Goal: Information Seeking & Learning: Learn about a topic

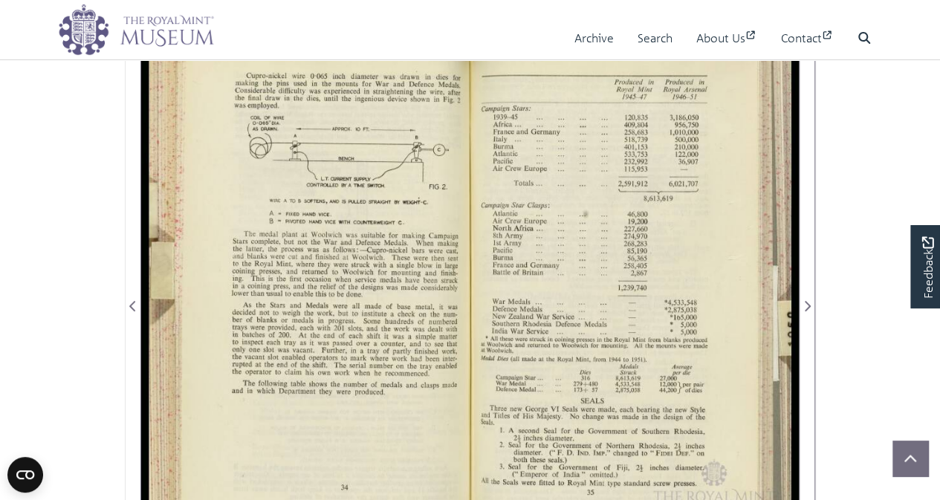
scroll to position [149, 0]
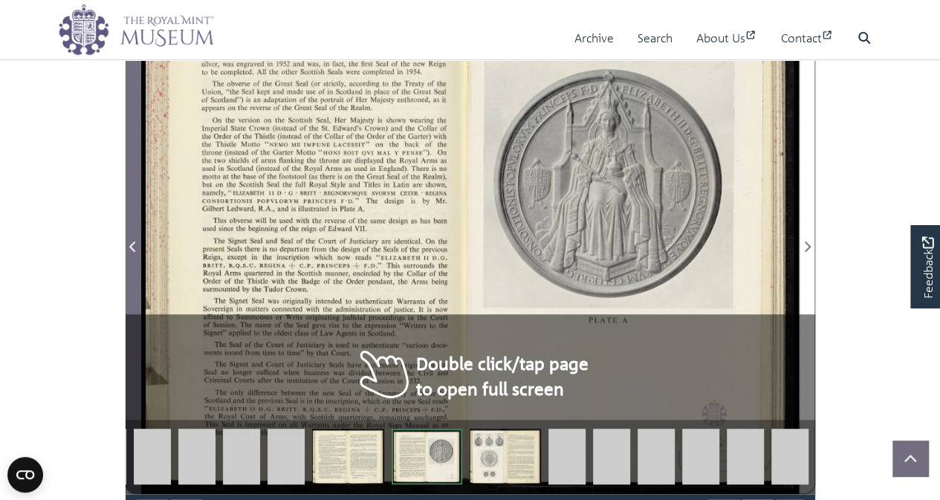
scroll to position [149, 0]
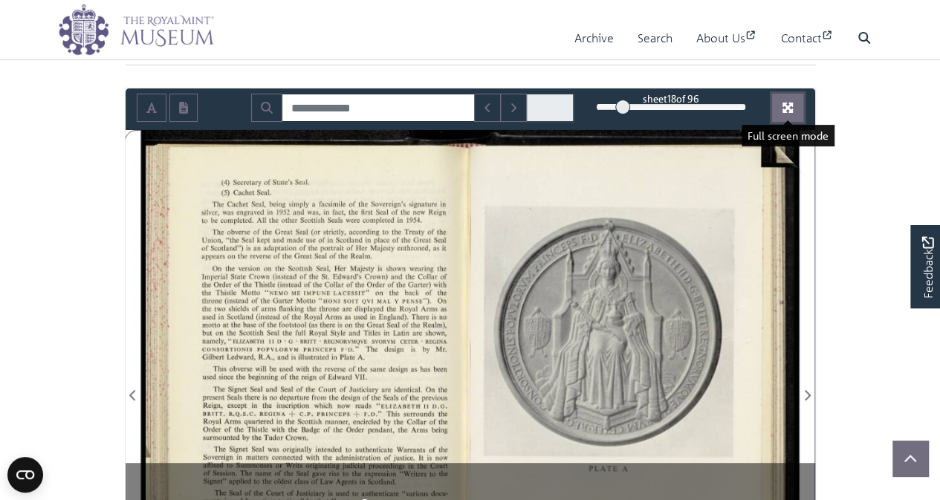
click at [792, 97] on button "Full screen mode" at bounding box center [787, 108] width 31 height 28
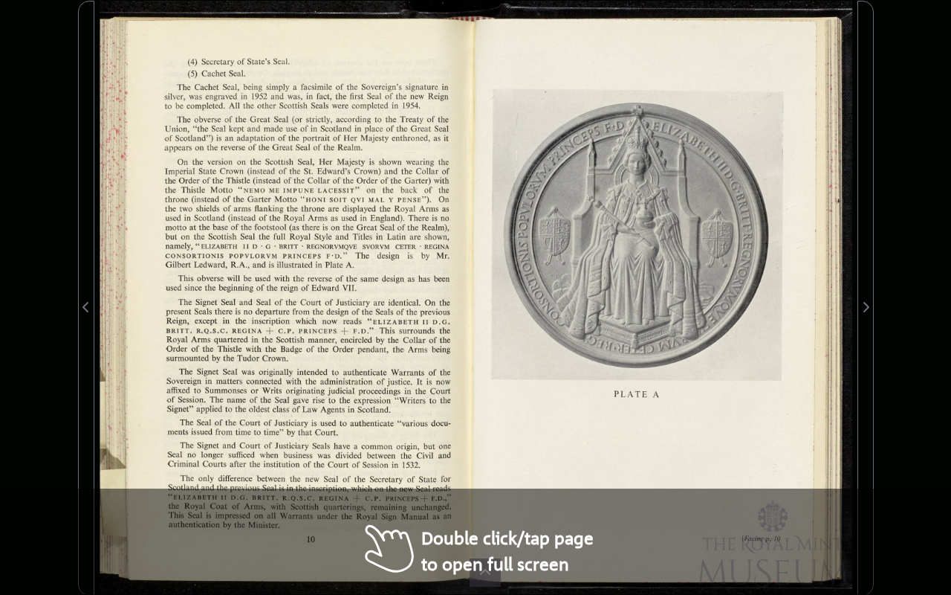
click at [377, 401] on div at bounding box center [285, 298] width 382 height 595
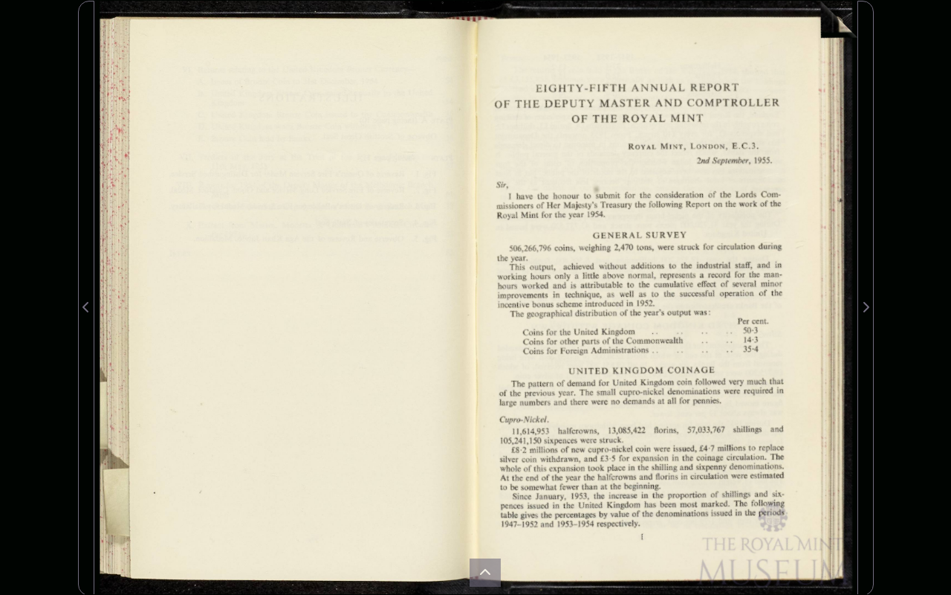
click at [909, 30] on div "sheet 9 of 96 9 *" at bounding box center [475, 297] width 951 height 595
click at [780, 454] on div at bounding box center [667, 298] width 382 height 595
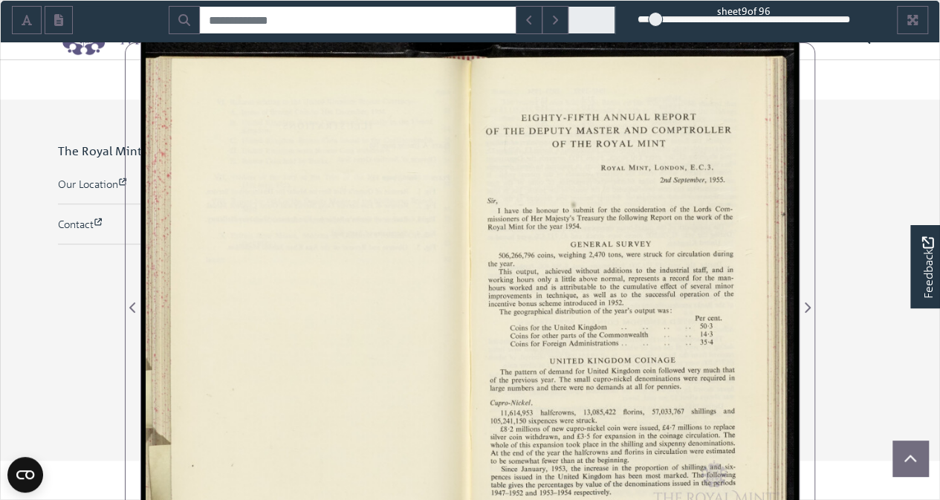
scroll to position [372, 0]
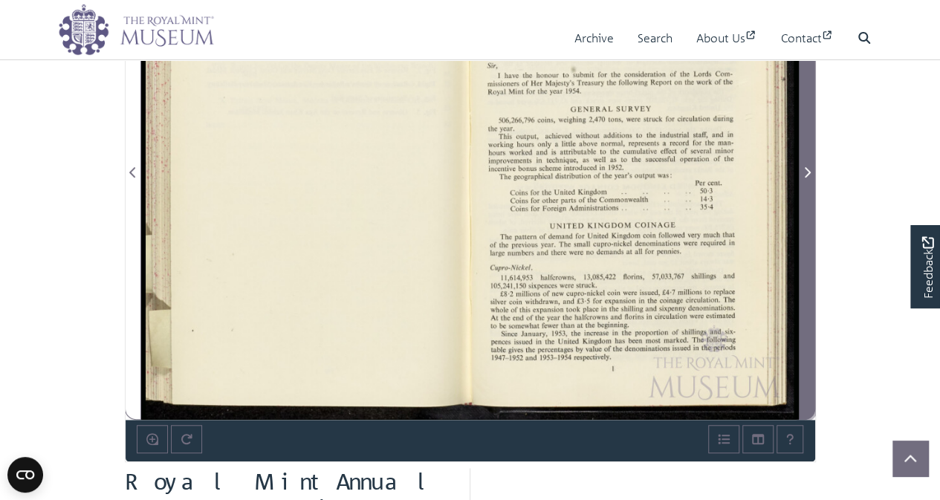
click at [810, 167] on span "Next Page" at bounding box center [807, 173] width 15 height 18
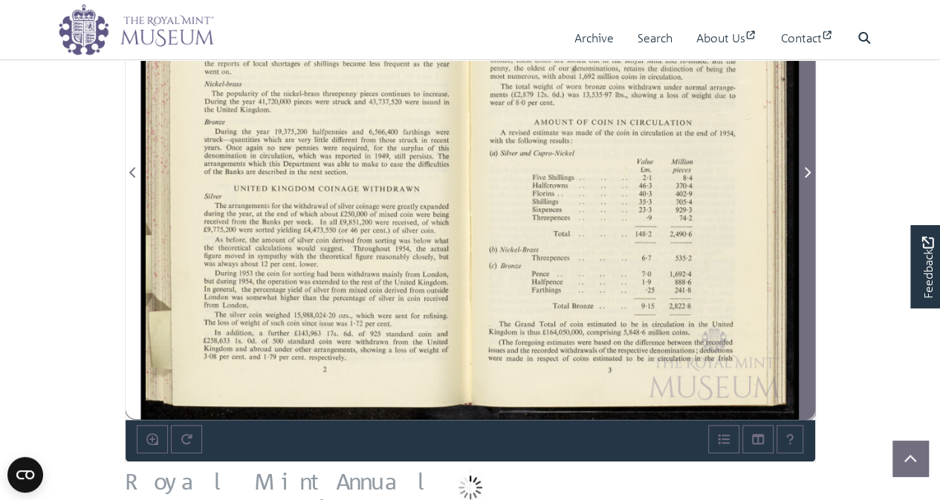
click at [810, 167] on span "Next Page" at bounding box center [807, 173] width 15 height 18
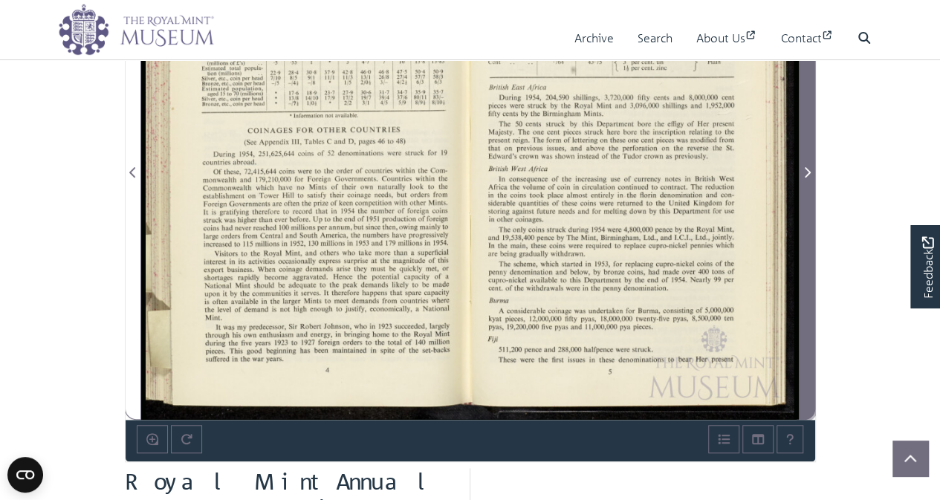
click at [810, 167] on span "Next Page" at bounding box center [807, 173] width 15 height 18
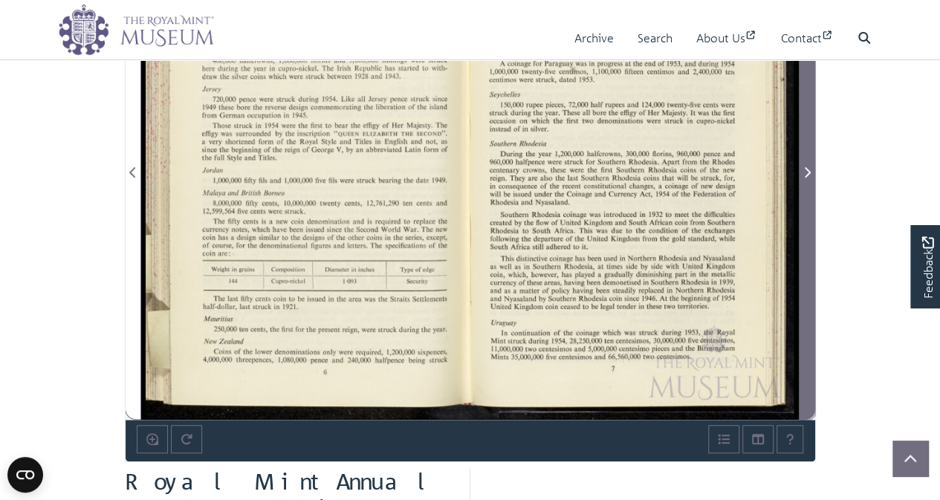
click at [810, 167] on span "Next Page" at bounding box center [807, 173] width 15 height 18
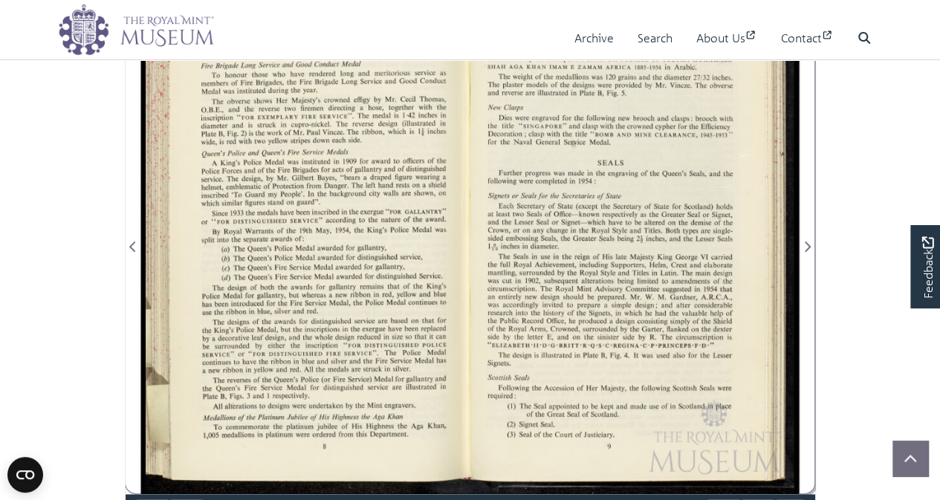
scroll to position [372, 0]
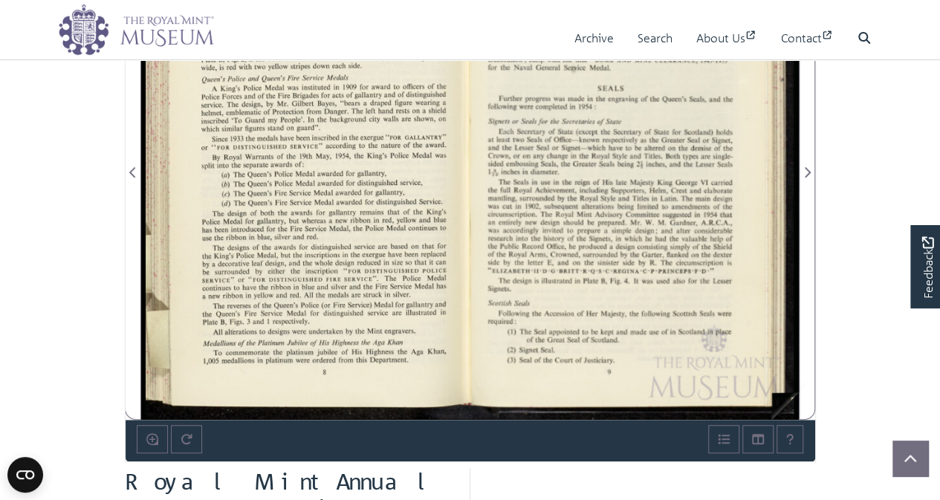
click at [696, 342] on img at bounding box center [470, 163] width 658 height 512
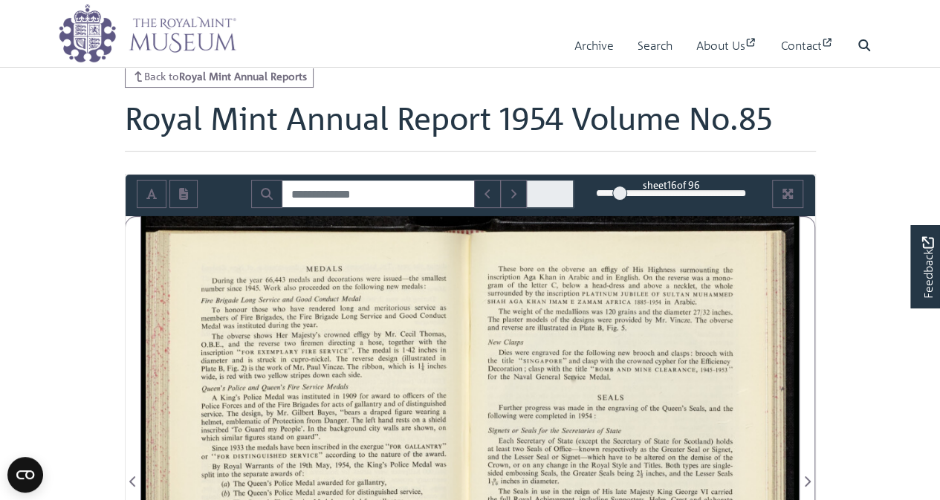
scroll to position [0, 0]
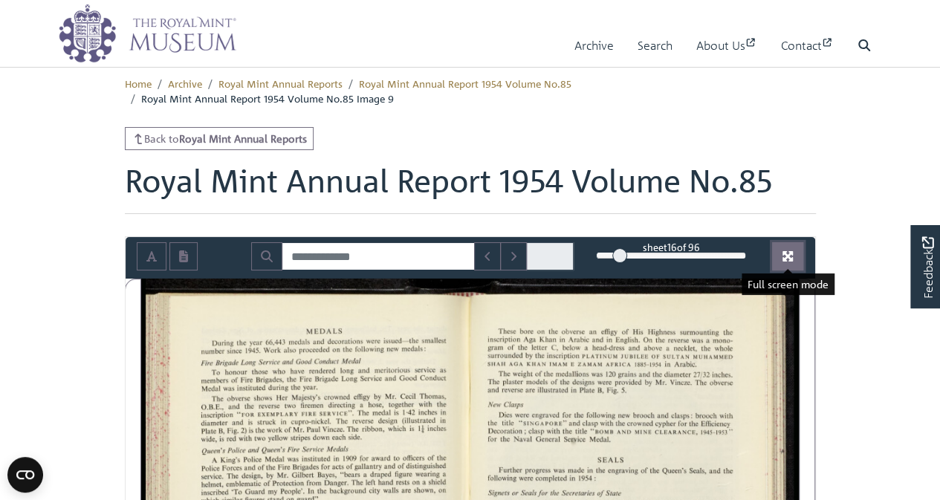
click at [786, 245] on button "Full screen mode" at bounding box center [787, 256] width 31 height 28
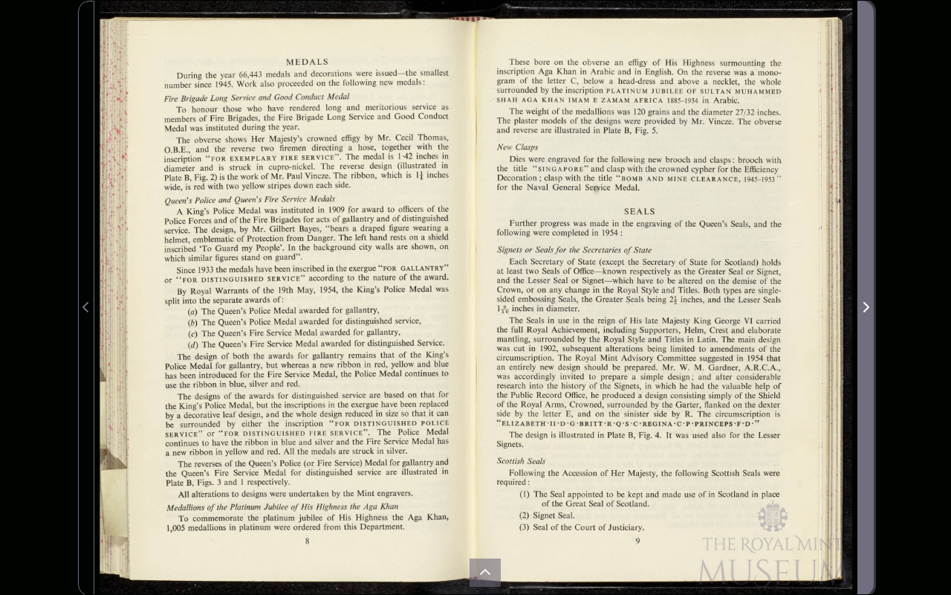
click at [869, 304] on icon "Next Page" at bounding box center [865, 307] width 7 height 12
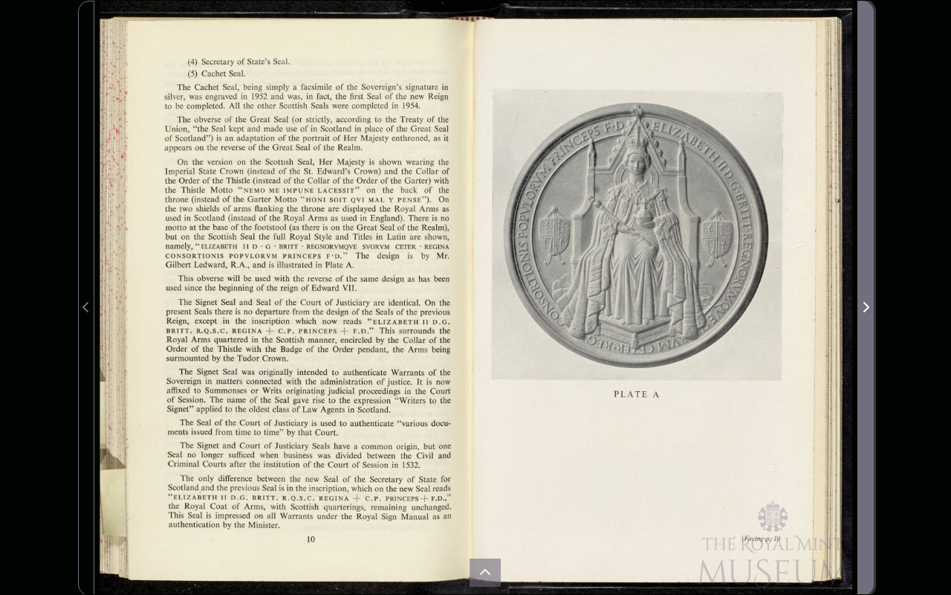
click at [869, 304] on icon "Next Page" at bounding box center [865, 307] width 7 height 12
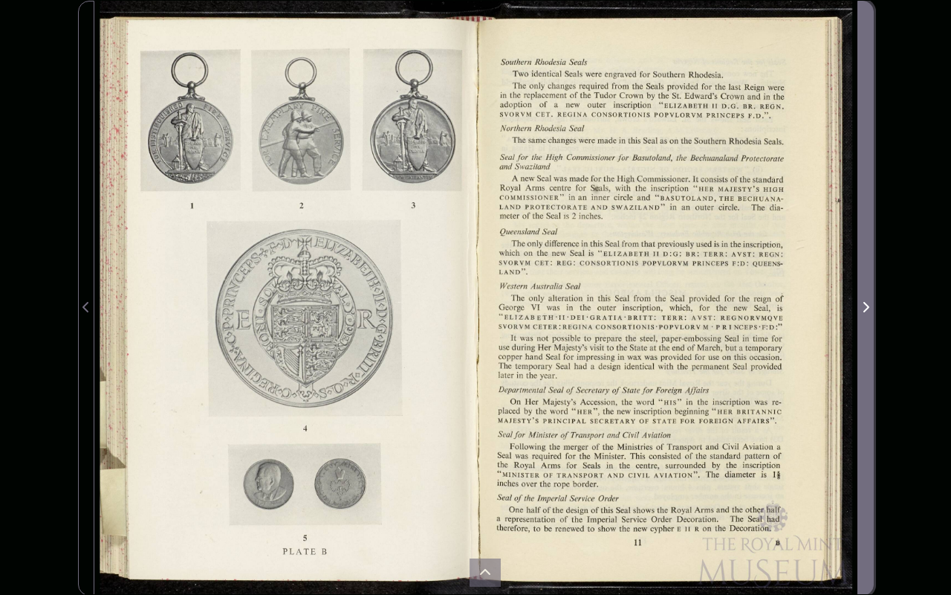
click at [869, 304] on icon "Next Page" at bounding box center [865, 307] width 7 height 12
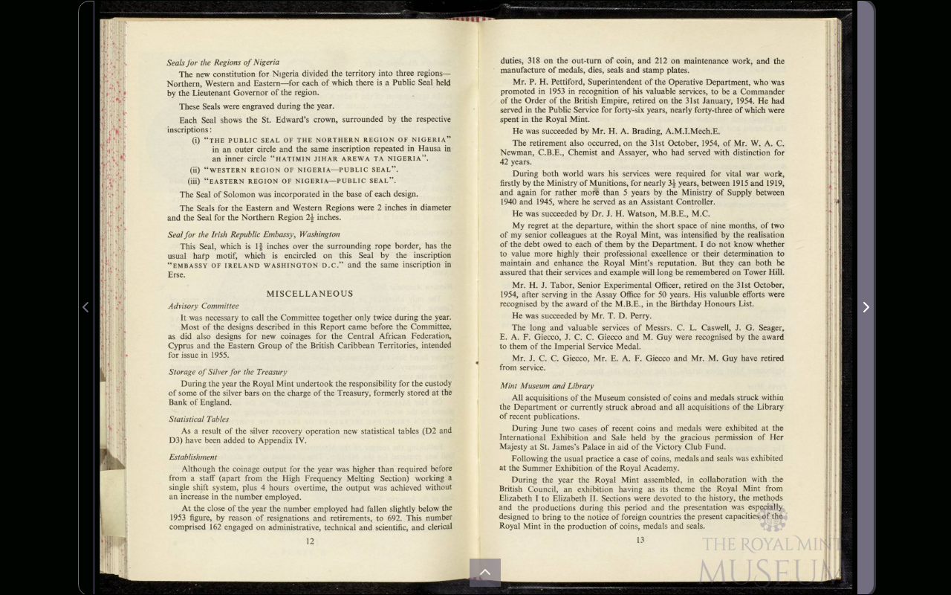
click at [869, 304] on icon "Next Page" at bounding box center [865, 307] width 7 height 12
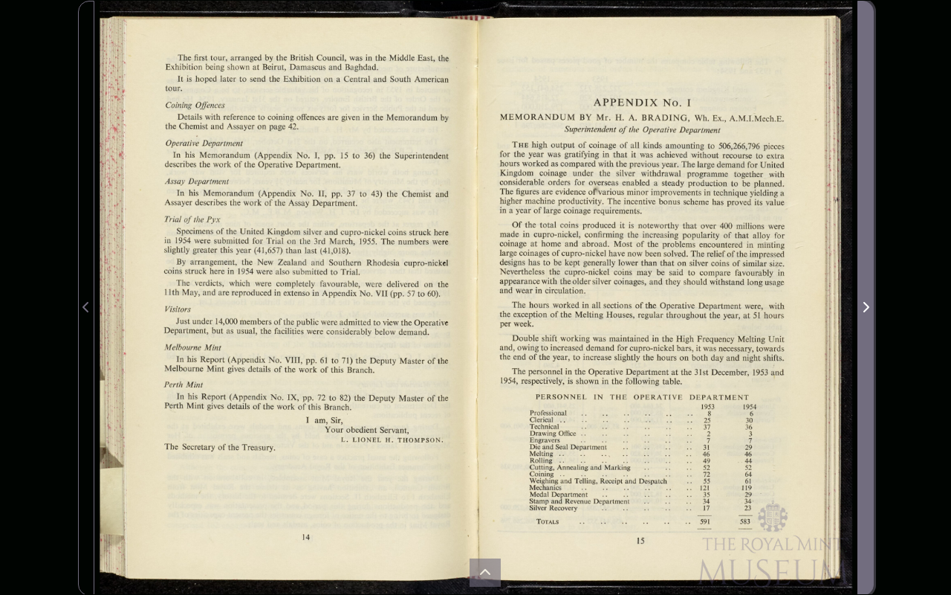
click at [869, 304] on icon "Next Page" at bounding box center [865, 307] width 7 height 12
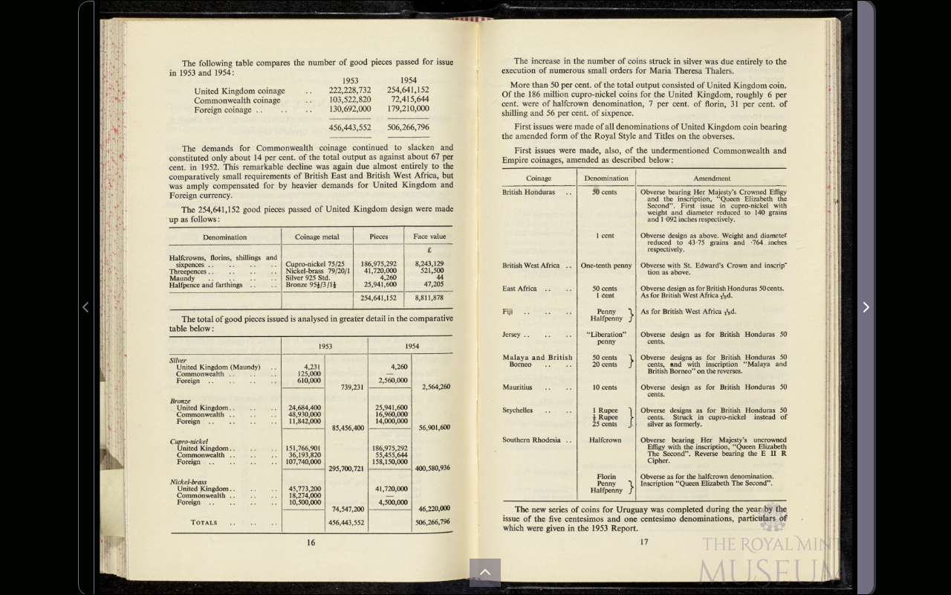
click at [869, 304] on icon "Next Page" at bounding box center [865, 307] width 7 height 12
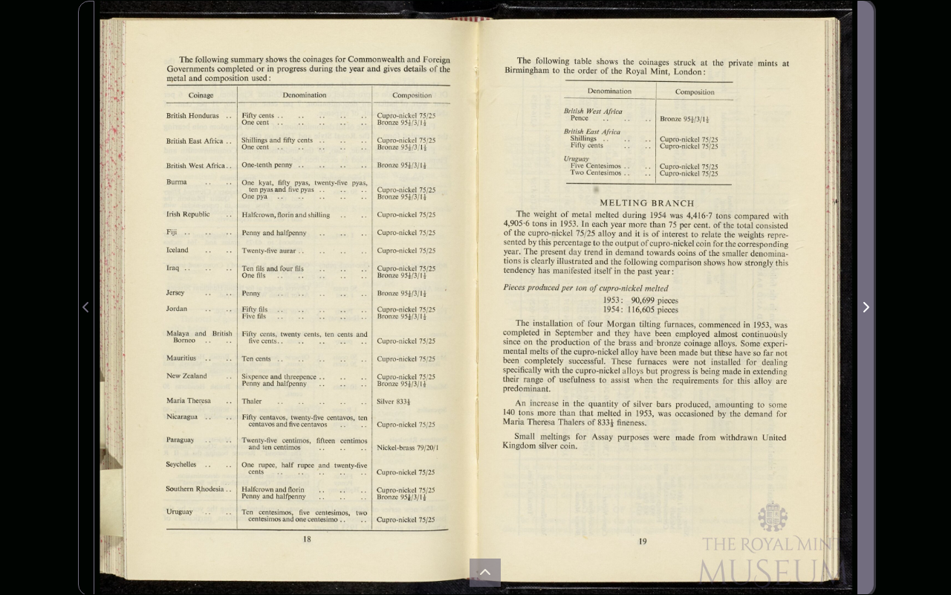
click at [869, 304] on icon "Next Page" at bounding box center [865, 307] width 7 height 12
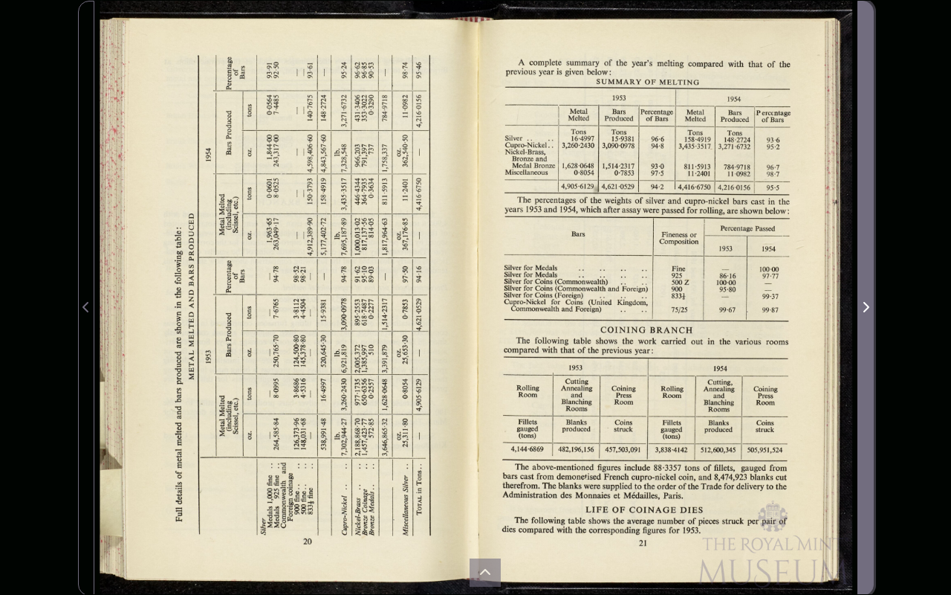
click at [869, 304] on icon "Next Page" at bounding box center [865, 307] width 7 height 12
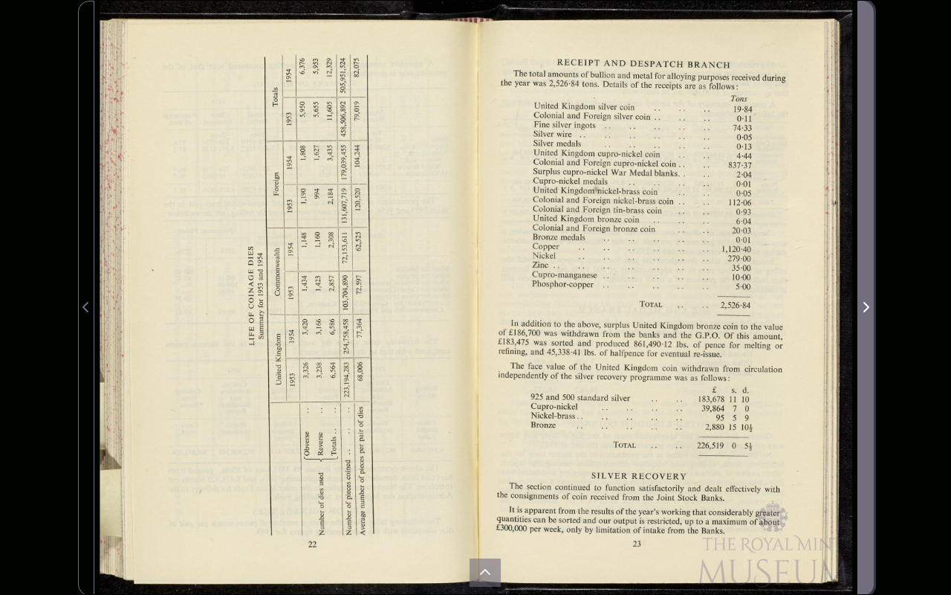
click at [868, 305] on icon "Next Page" at bounding box center [865, 307] width 7 height 12
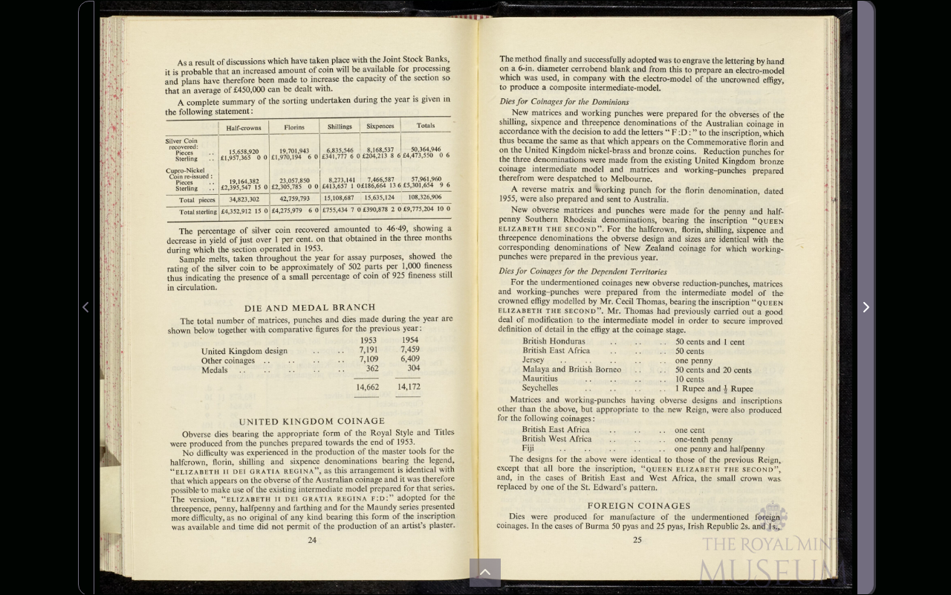
click at [868, 305] on icon "Next Page" at bounding box center [865, 307] width 7 height 12
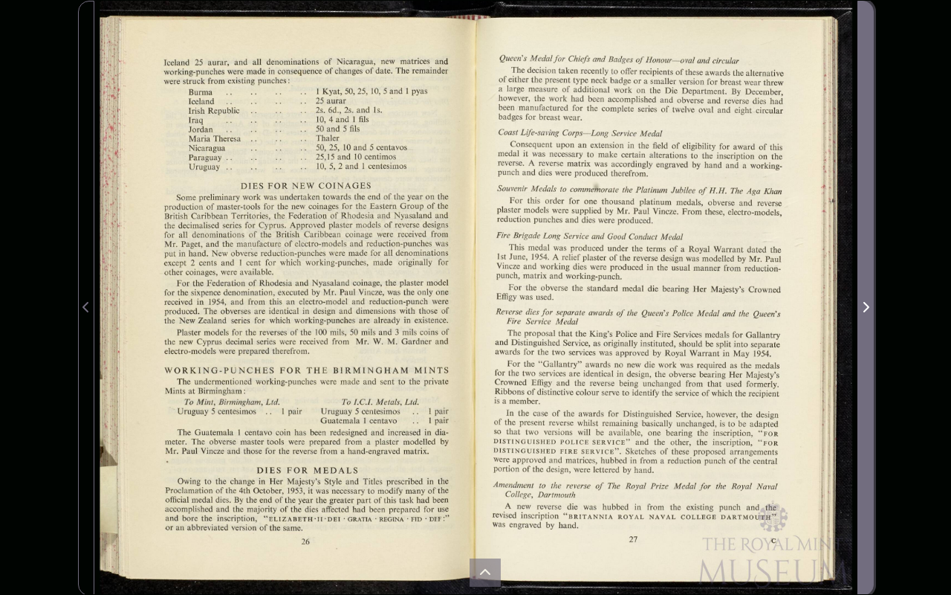
click at [868, 305] on icon "Next Page" at bounding box center [865, 307] width 7 height 12
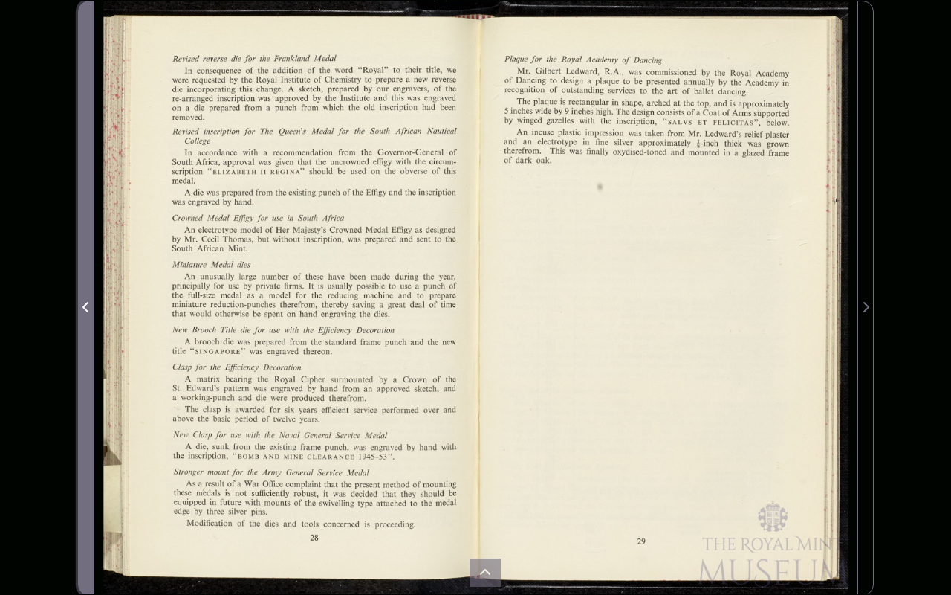
click at [86, 304] on icon "Previous Page" at bounding box center [86, 307] width 7 height 12
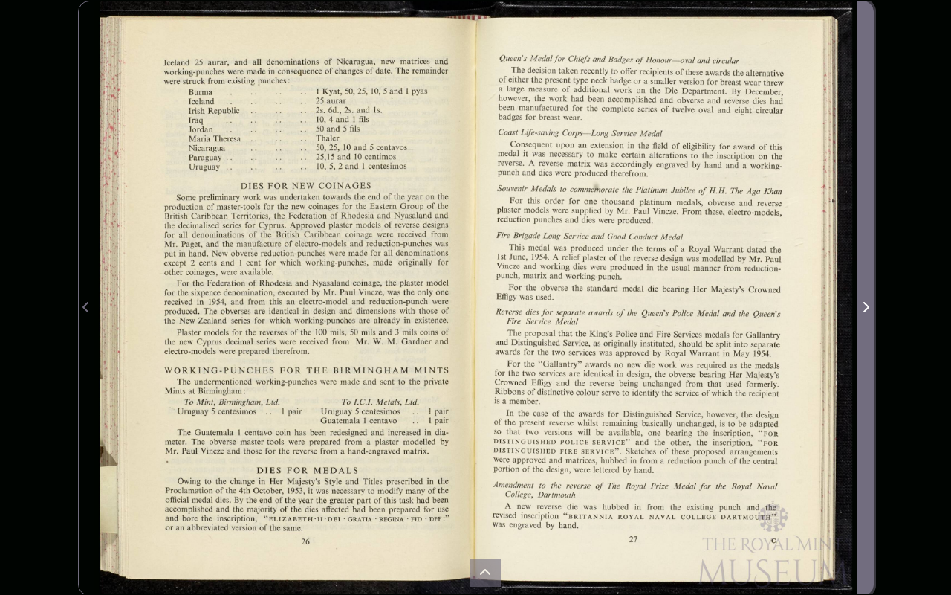
click at [861, 302] on span "Next Page" at bounding box center [865, 307] width 15 height 18
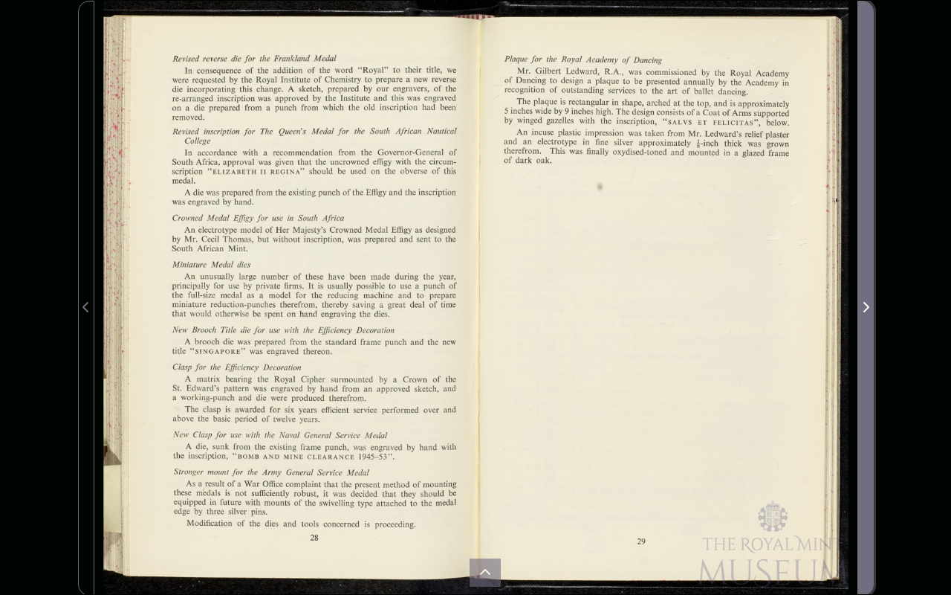
click at [861, 302] on span "Next Page" at bounding box center [865, 307] width 15 height 18
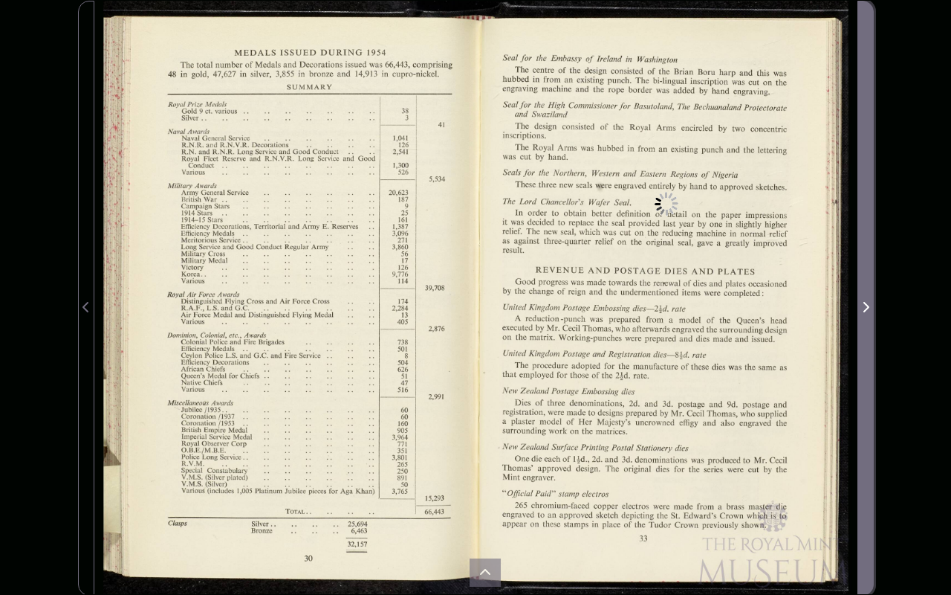
click at [864, 304] on icon "Next Page" at bounding box center [865, 307] width 7 height 12
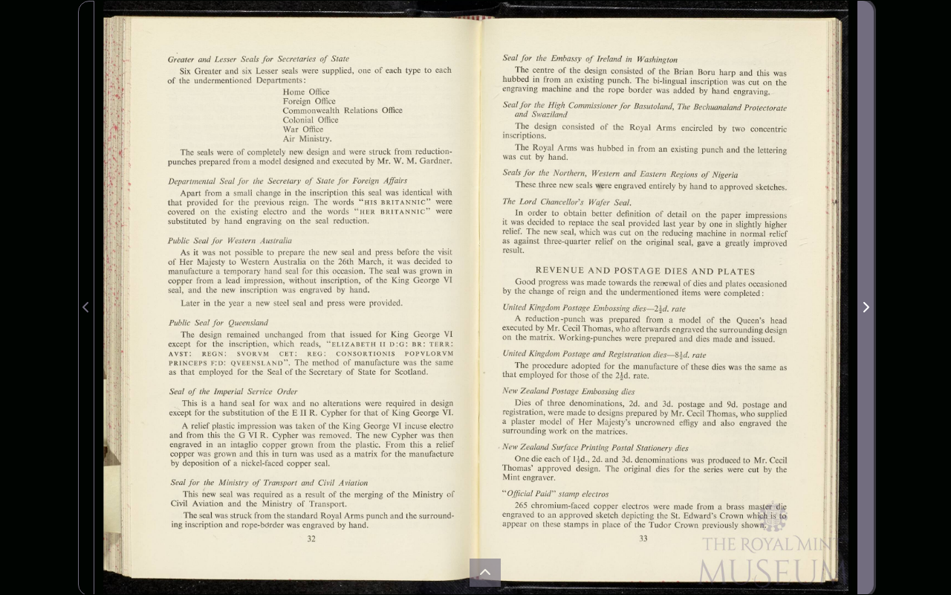
click at [864, 304] on icon "Next Page" at bounding box center [865, 307] width 7 height 12
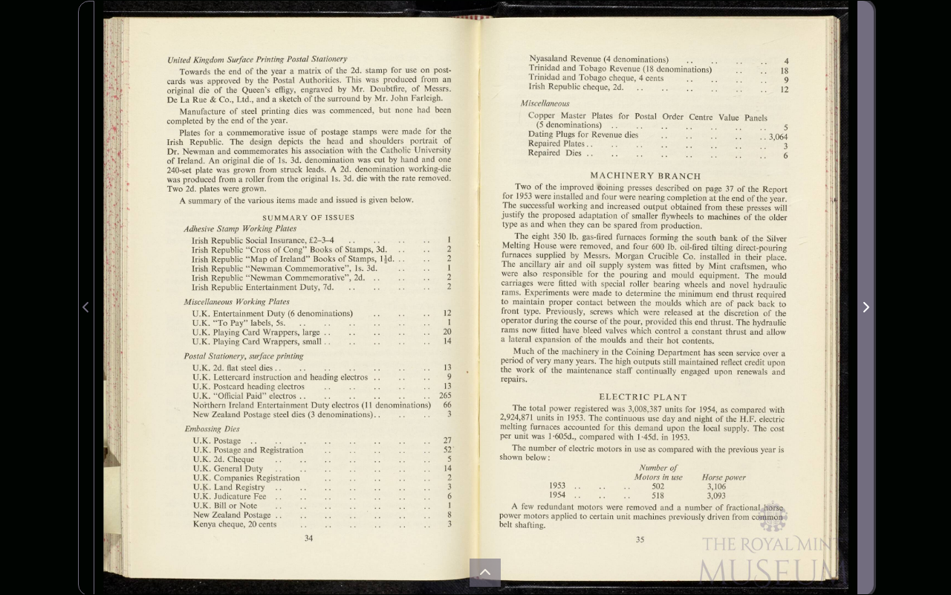
click at [864, 304] on icon "Next Page" at bounding box center [865, 307] width 7 height 12
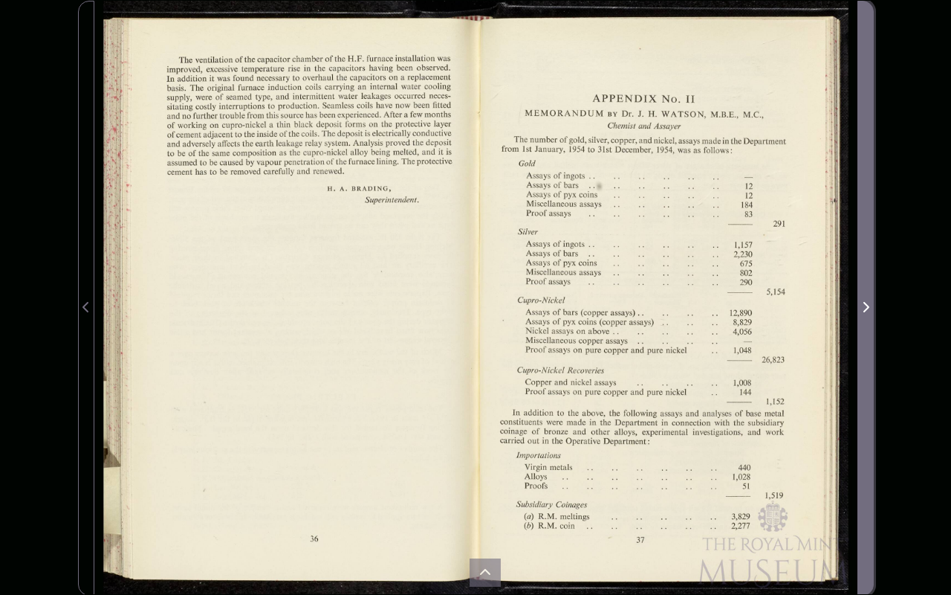
click at [864, 304] on icon "Next Page" at bounding box center [865, 307] width 7 height 12
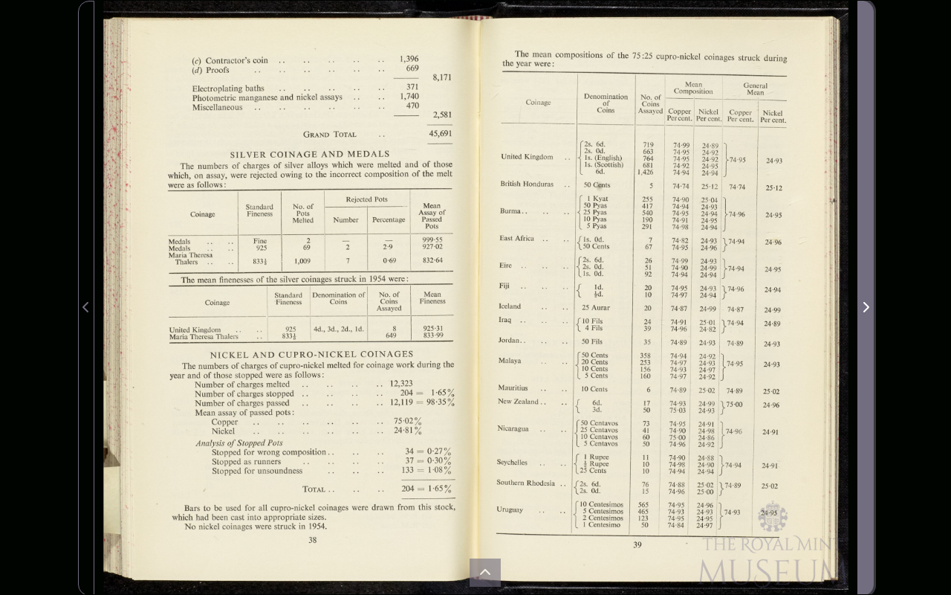
click at [867, 301] on icon "Next Page" at bounding box center [865, 307] width 7 height 12
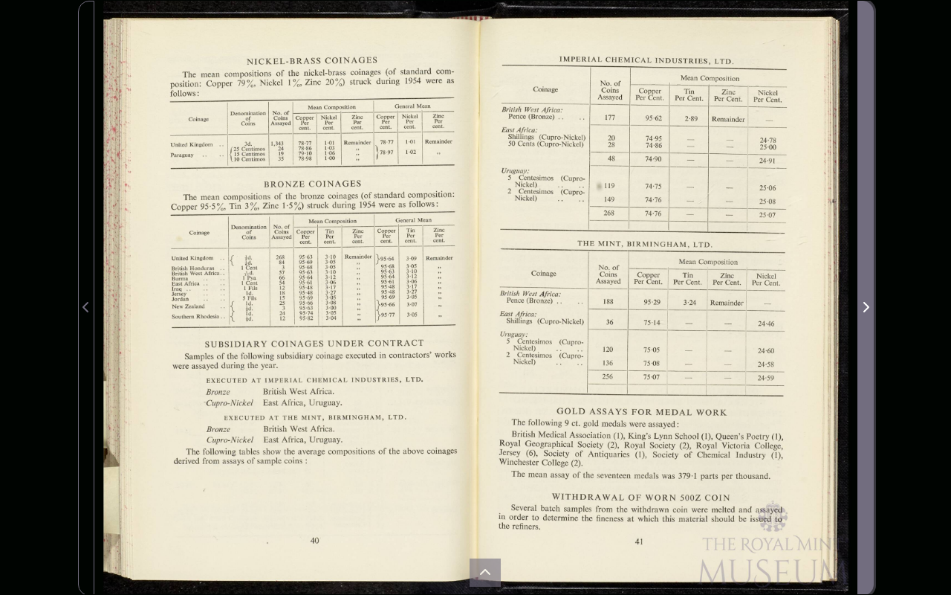
click at [866, 303] on icon "Next Page" at bounding box center [866, 307] width 6 height 10
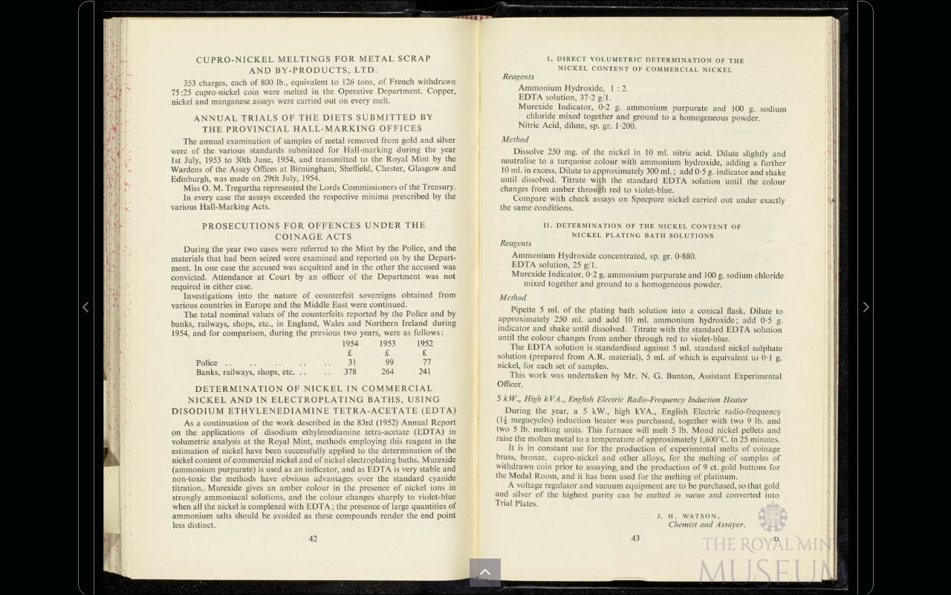
click at [856, 309] on div at bounding box center [667, 298] width 382 height 595
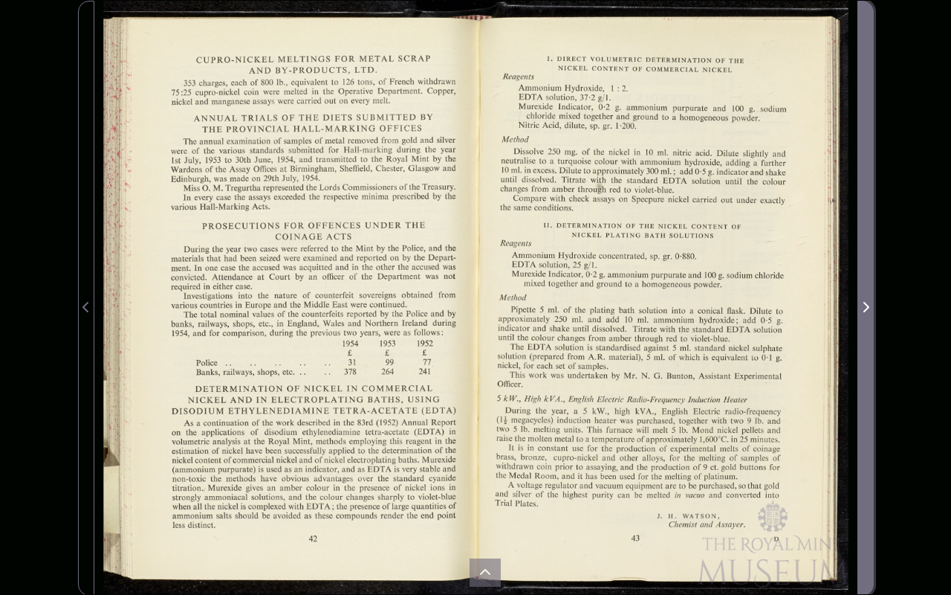
click at [868, 301] on icon "Next Page" at bounding box center [865, 307] width 7 height 12
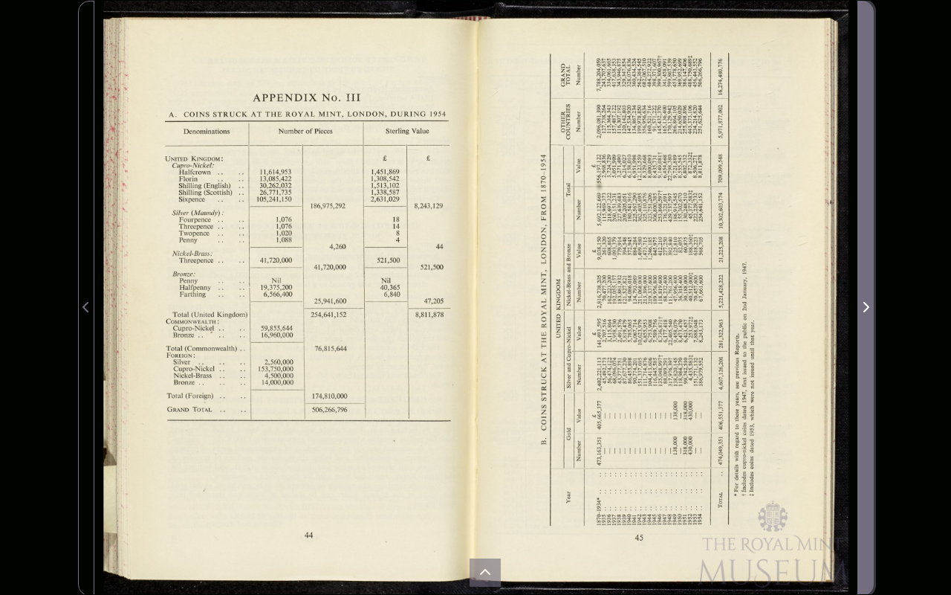
click at [868, 308] on icon "Next Page" at bounding box center [865, 307] width 7 height 12
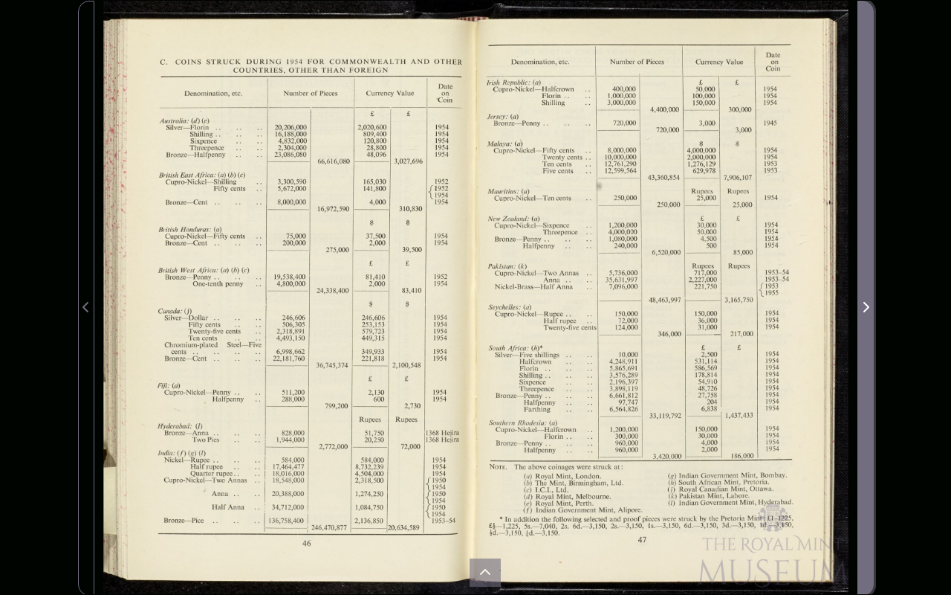
click at [862, 310] on icon "Next Page" at bounding box center [865, 307] width 7 height 12
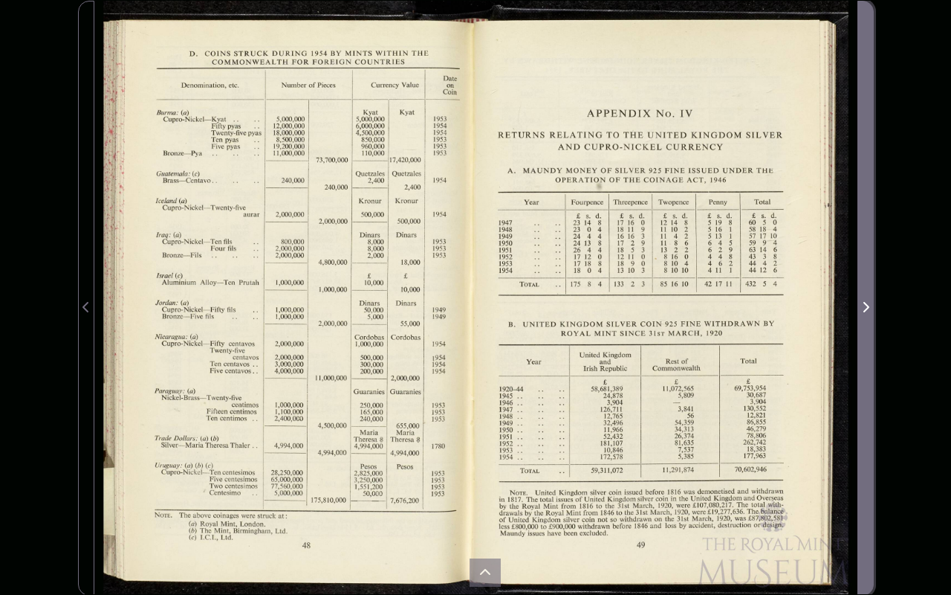
click at [870, 302] on span "Next Page" at bounding box center [865, 307] width 15 height 18
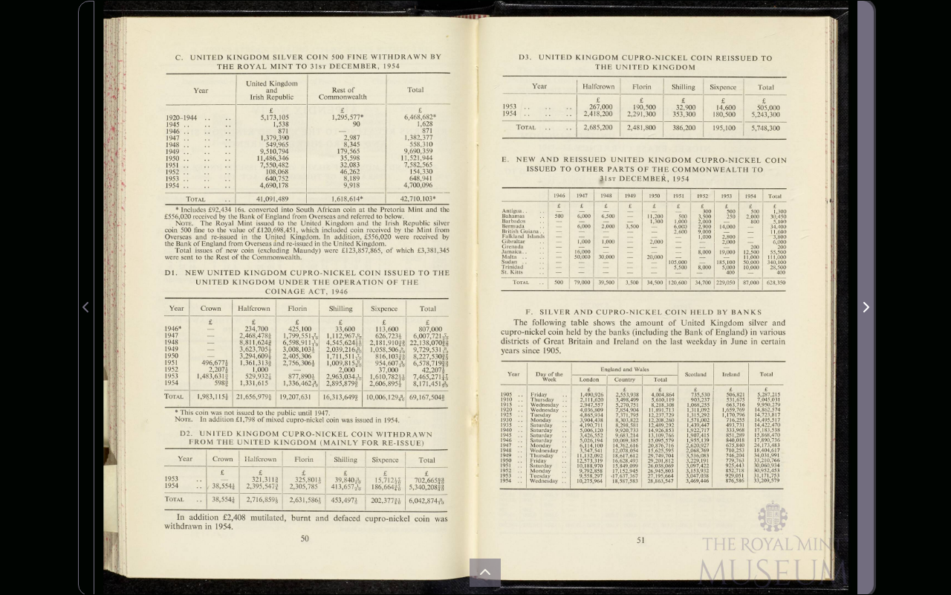
click at [870, 302] on span "Next Page" at bounding box center [865, 307] width 15 height 18
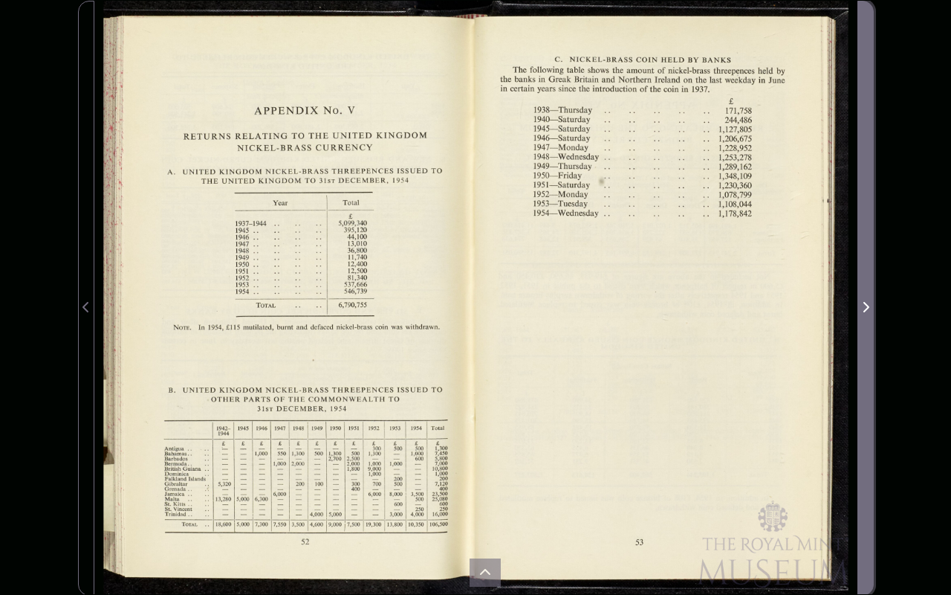
click at [870, 302] on span "Next Page" at bounding box center [865, 307] width 15 height 18
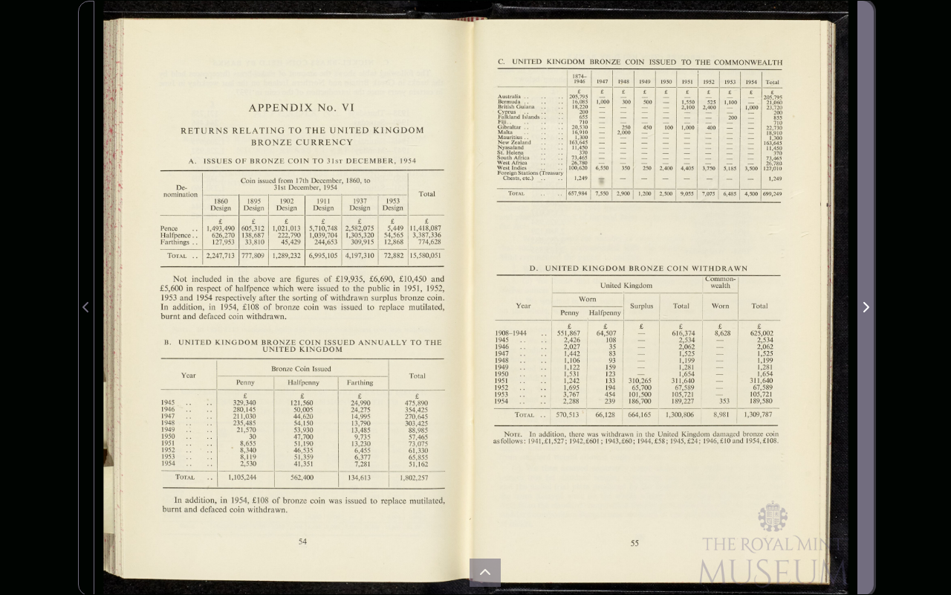
click at [870, 302] on span "Next Page" at bounding box center [865, 307] width 15 height 18
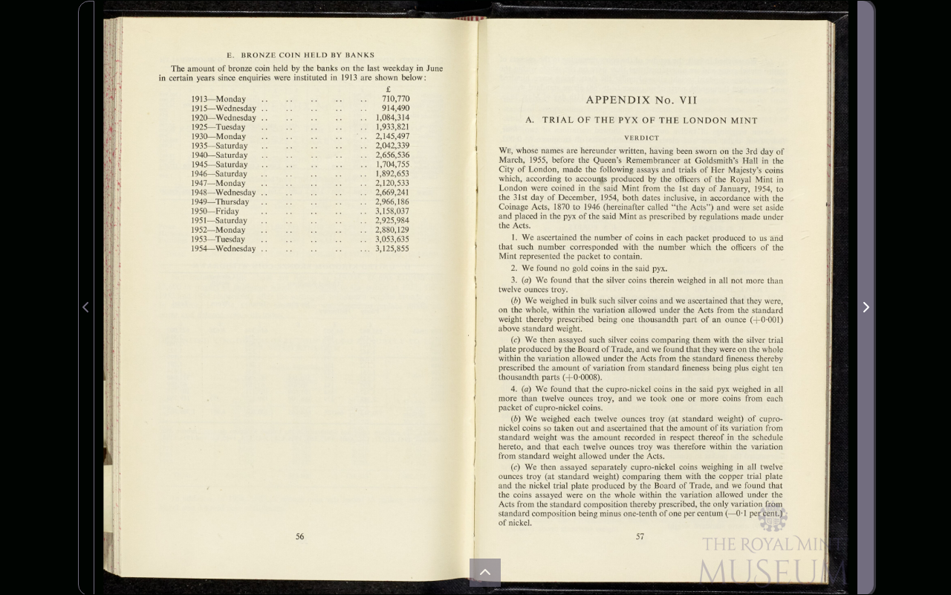
click at [868, 303] on icon "Next Page" at bounding box center [865, 307] width 7 height 12
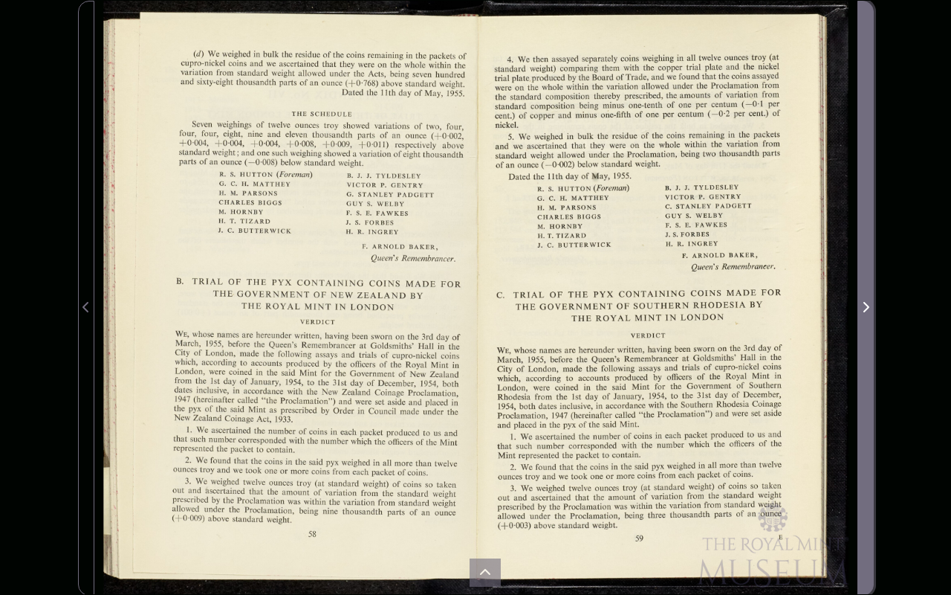
click at [868, 303] on icon "Next Page" at bounding box center [865, 307] width 7 height 12
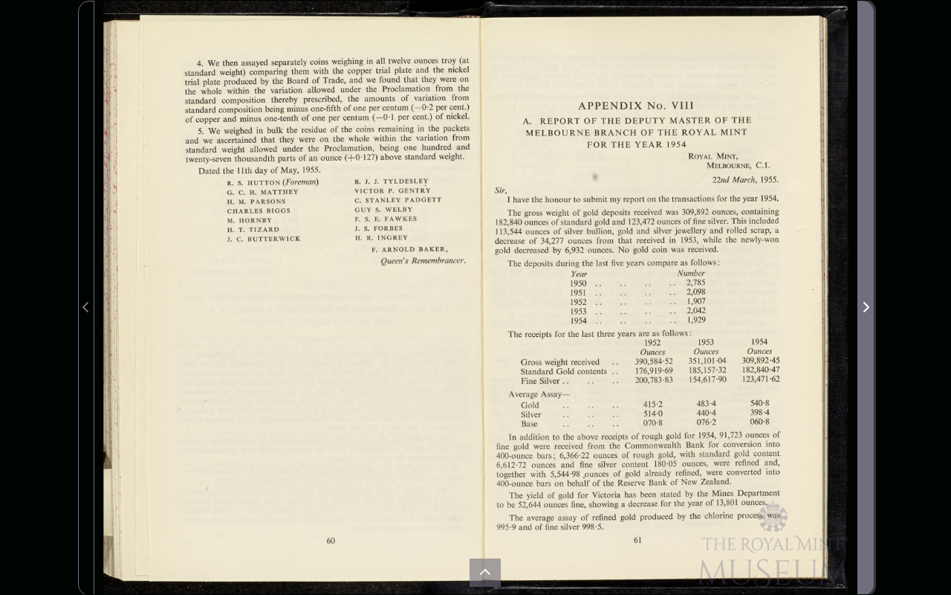
click at [868, 303] on icon "Next Page" at bounding box center [865, 307] width 7 height 12
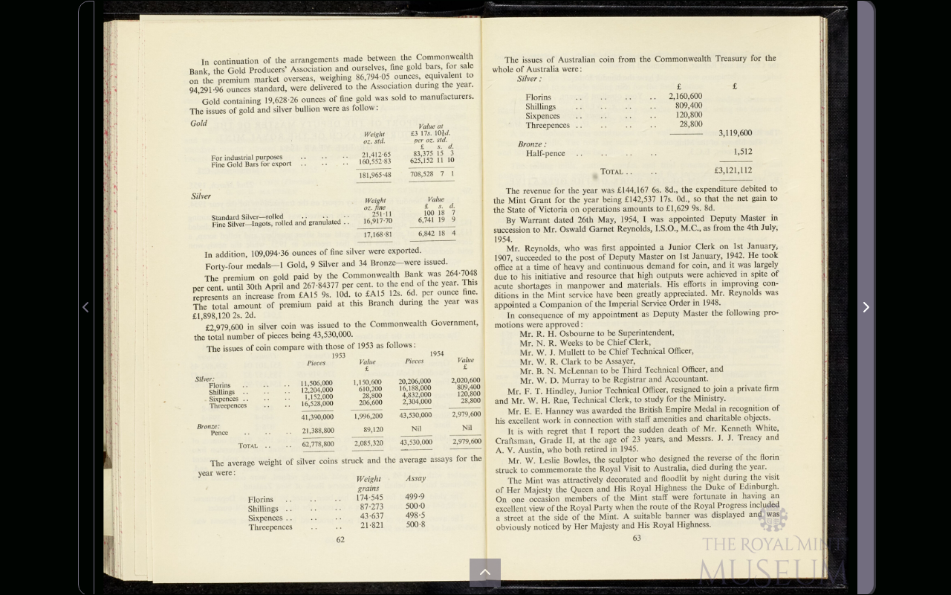
click at [867, 305] on icon "Next Page" at bounding box center [866, 307] width 6 height 10
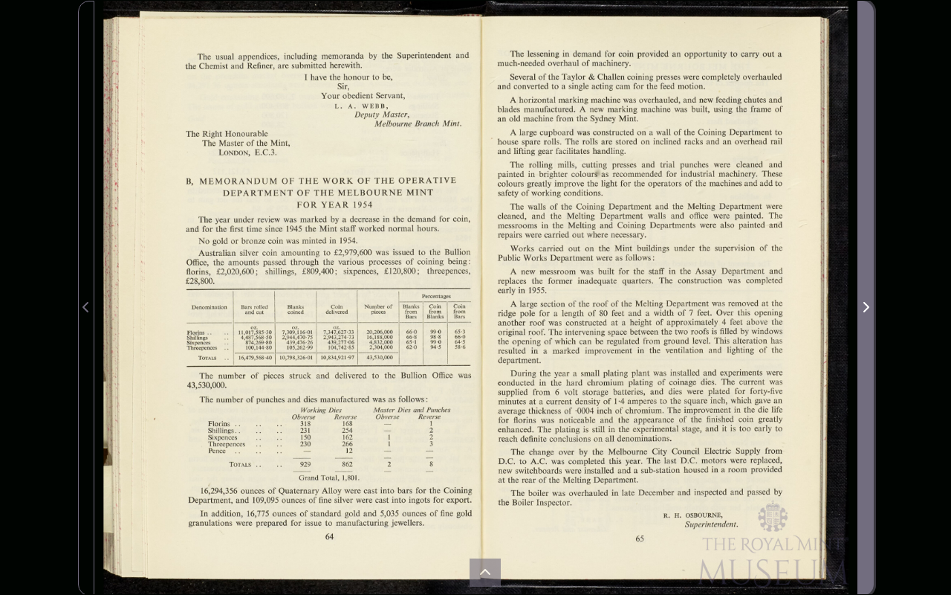
click at [867, 305] on icon "Next Page" at bounding box center [866, 307] width 6 height 10
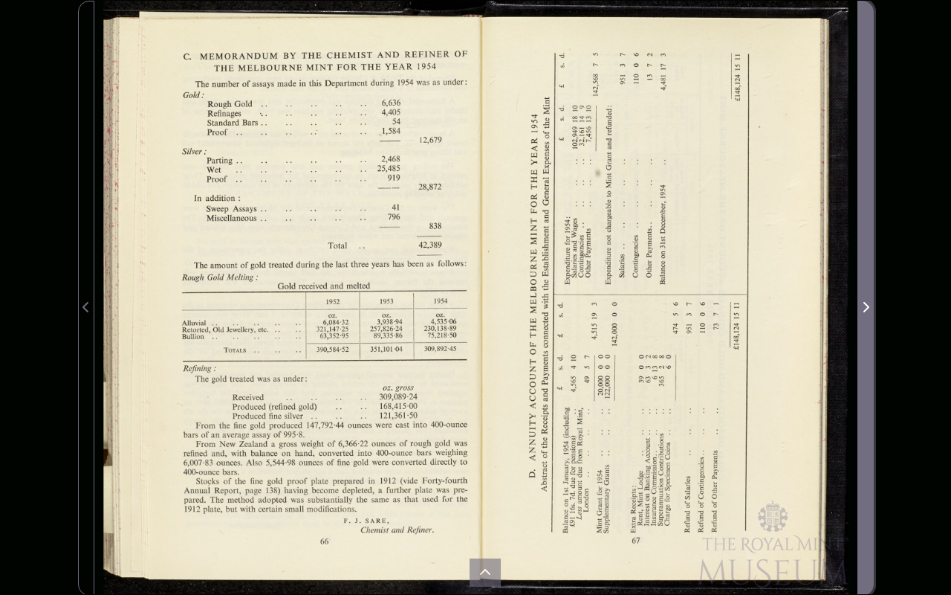
click at [866, 308] on icon "Next Page" at bounding box center [865, 307] width 7 height 12
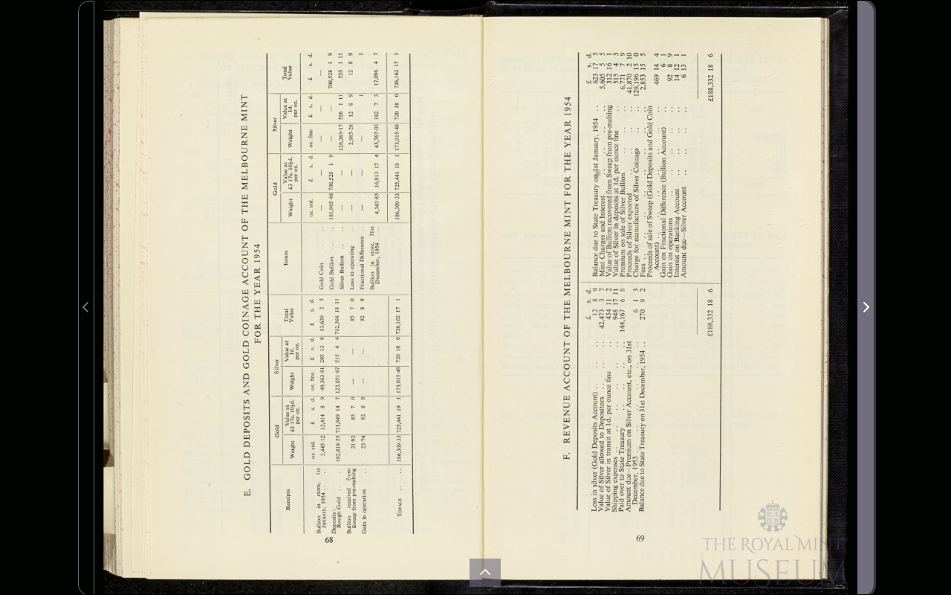
click at [861, 312] on span "Next Page" at bounding box center [865, 307] width 15 height 18
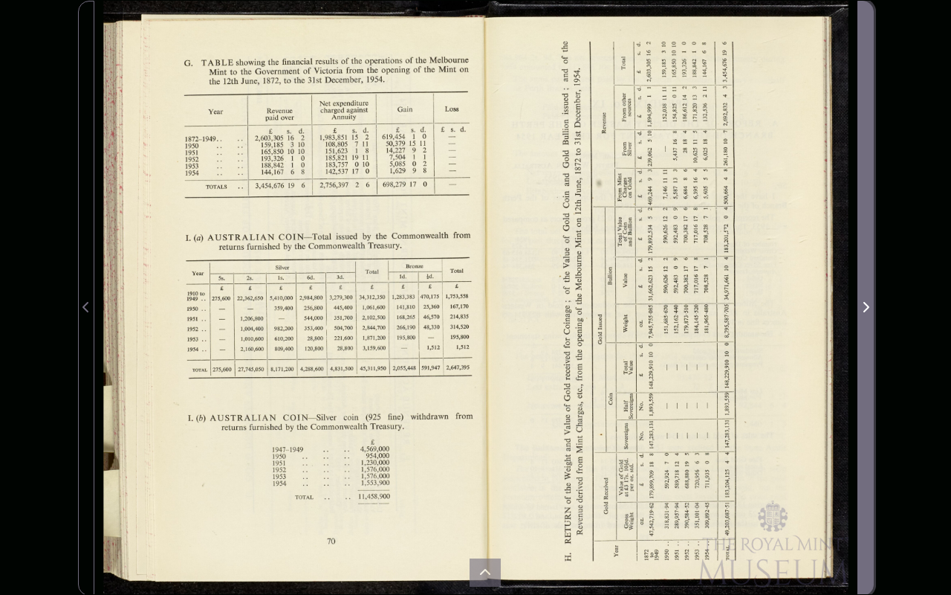
click at [861, 312] on span "Next Page" at bounding box center [865, 307] width 15 height 18
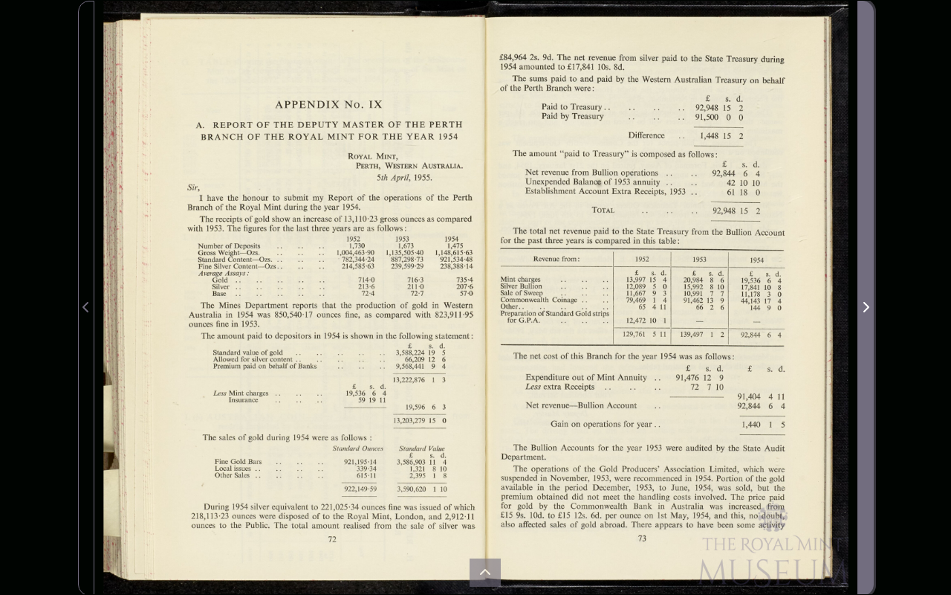
click at [861, 312] on span "Next Page" at bounding box center [865, 307] width 15 height 18
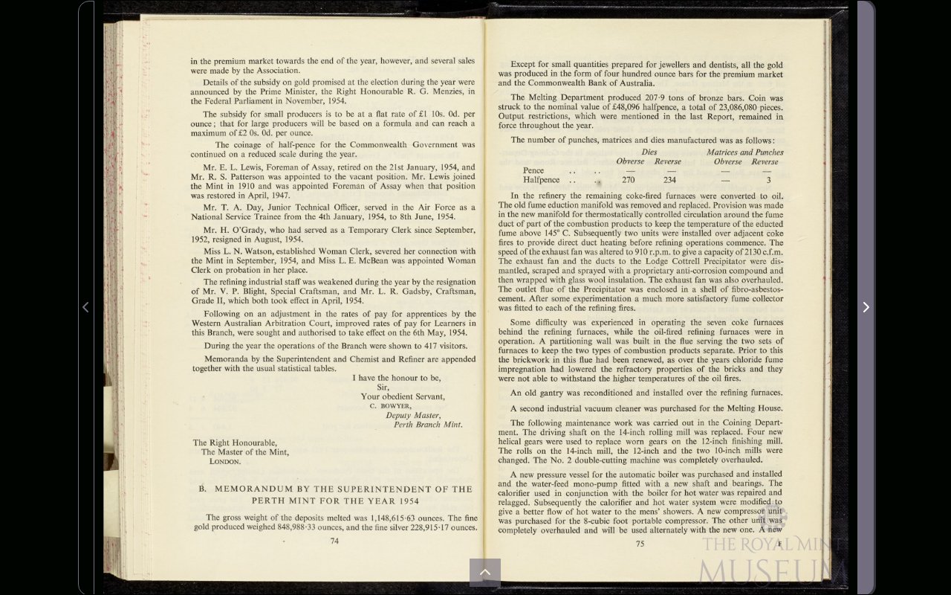
click at [865, 308] on icon "Next Page" at bounding box center [865, 307] width 7 height 12
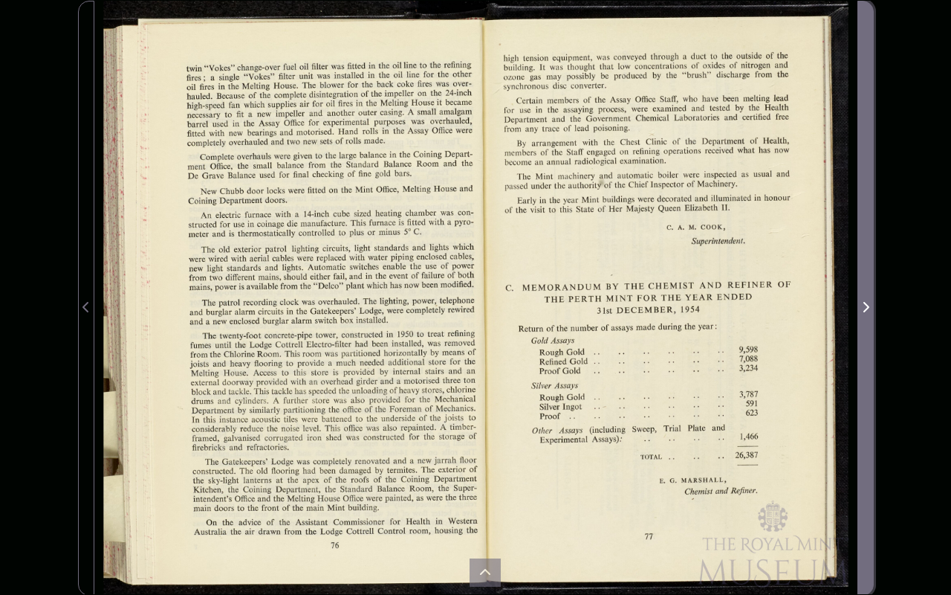
click at [868, 306] on icon "Next Page" at bounding box center [866, 307] width 6 height 10
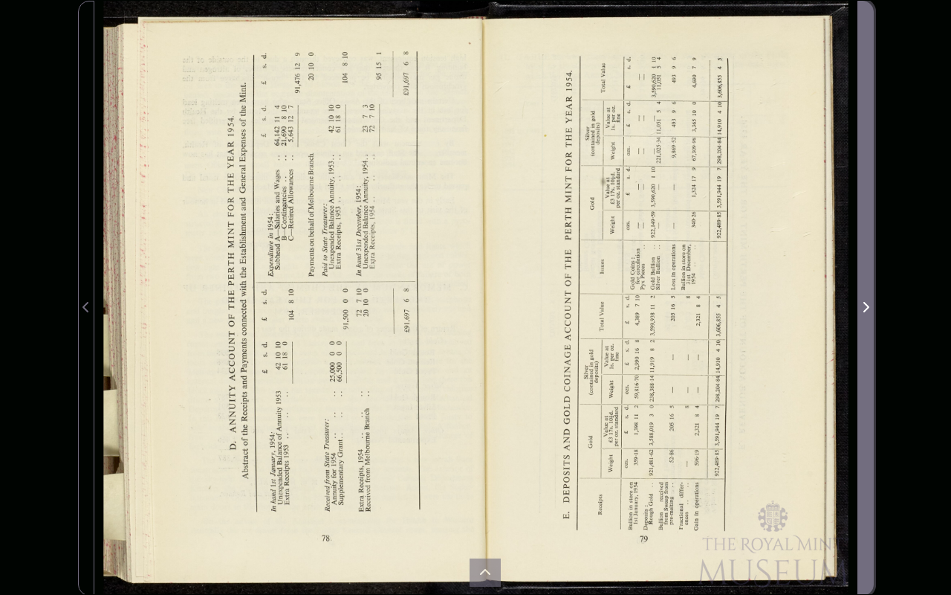
click at [868, 306] on icon "Next Page" at bounding box center [866, 307] width 6 height 10
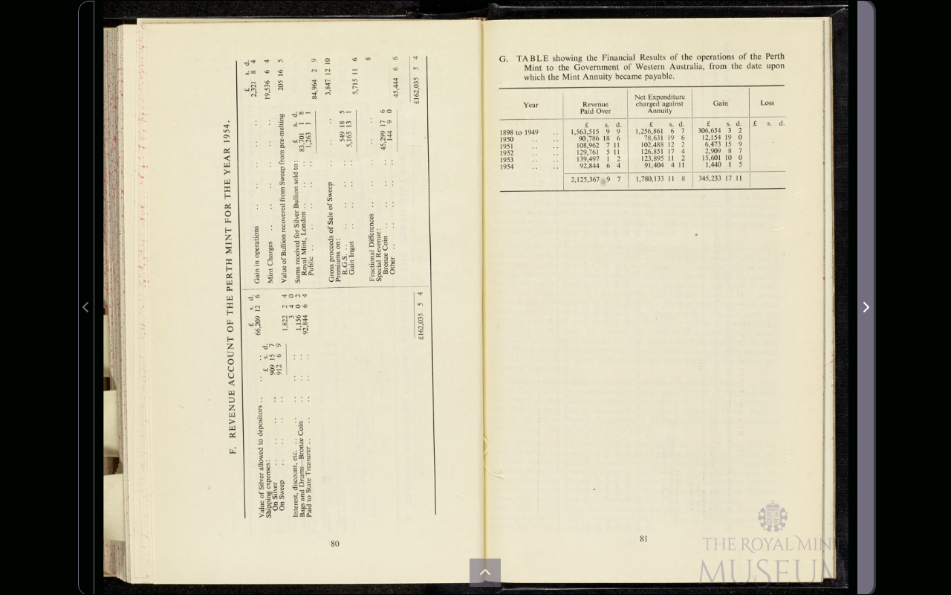
click at [868, 306] on icon "Next Page" at bounding box center [866, 307] width 6 height 10
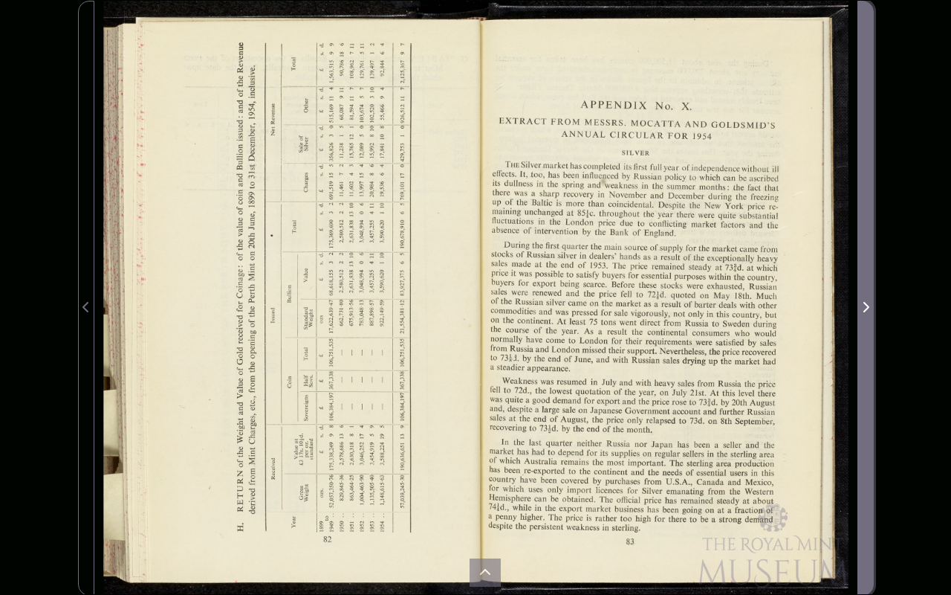
click at [868, 306] on icon "Next Page" at bounding box center [866, 307] width 6 height 10
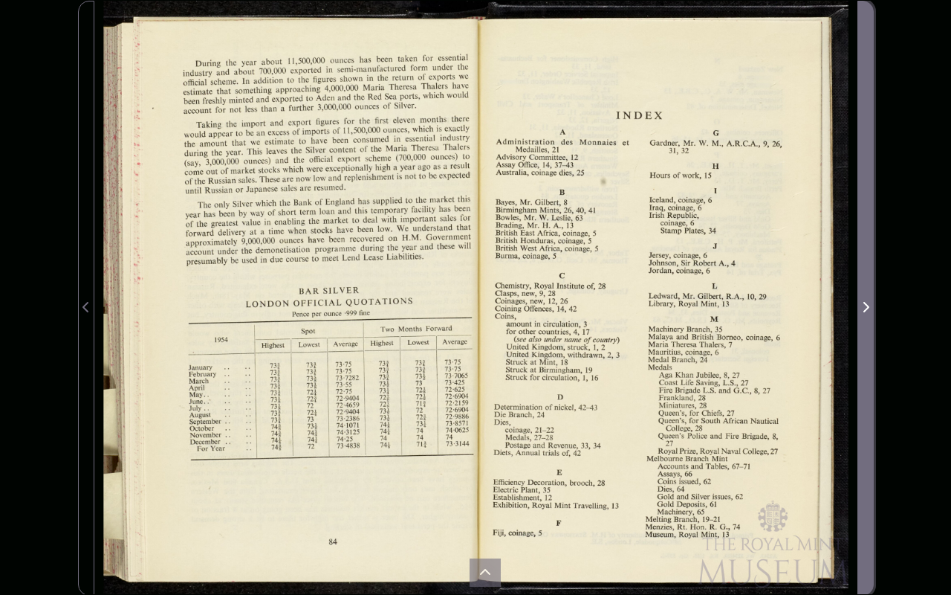
click at [868, 306] on icon "Next Page" at bounding box center [866, 307] width 6 height 10
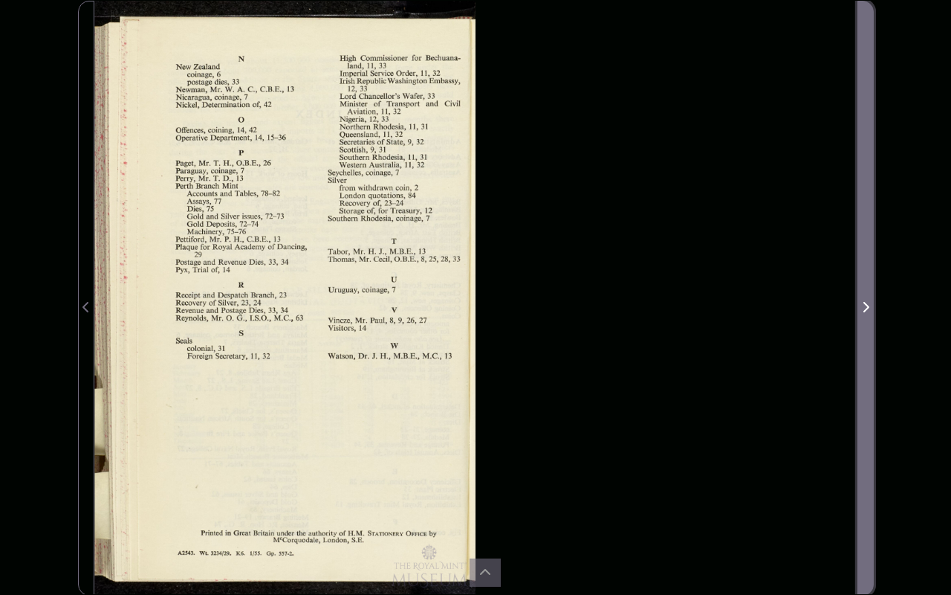
click at [868, 306] on icon "Next Page" at bounding box center [866, 307] width 6 height 10
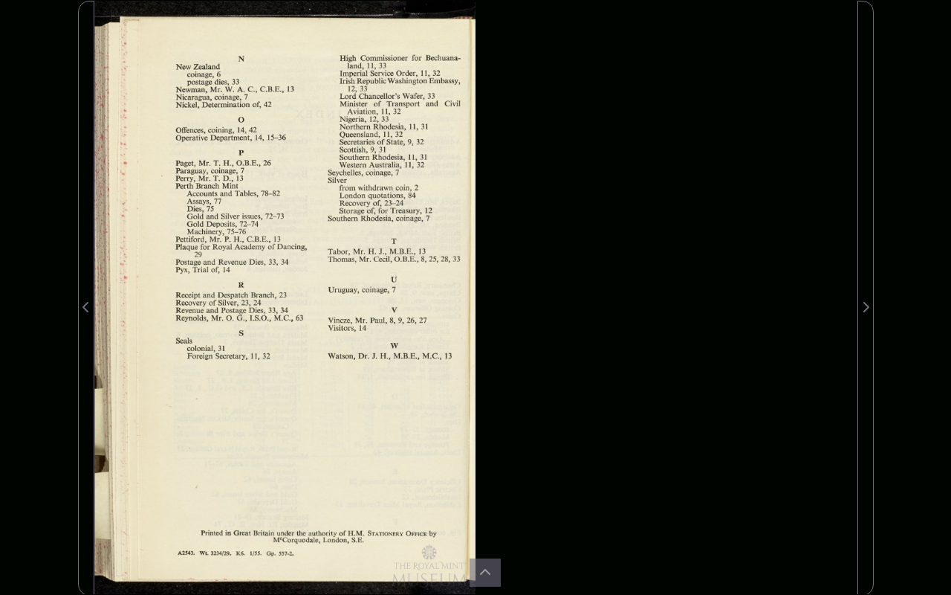
click at [786, 189] on div at bounding box center [475, 298] width 763 height 595
click at [785, 180] on div at bounding box center [475, 298] width 763 height 595
